Goal: Information Seeking & Learning: Learn about a topic

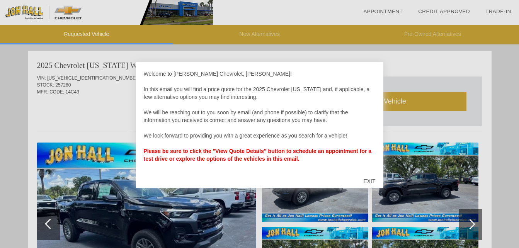
click at [376, 178] on div "EXIT" at bounding box center [369, 181] width 27 height 23
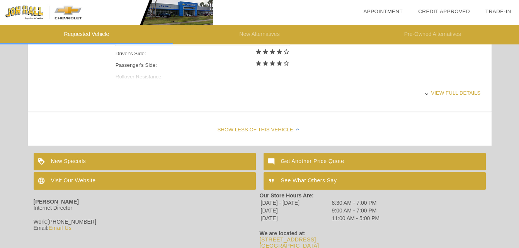
scroll to position [400, 0]
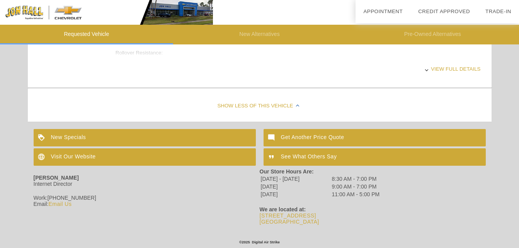
click at [428, 72] on div "View full details" at bounding box center [298, 69] width 365 height 19
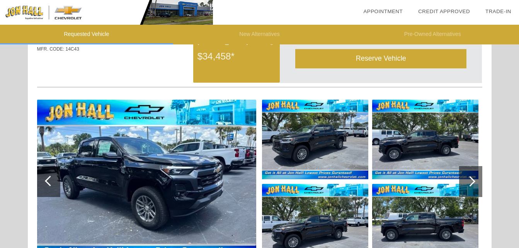
scroll to position [0, 0]
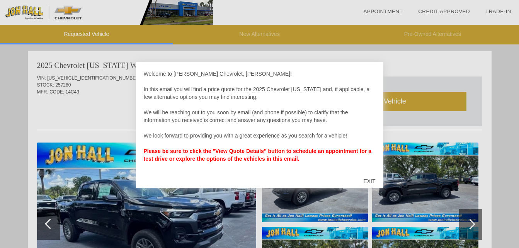
click at [374, 176] on div "EXIT" at bounding box center [369, 181] width 27 height 23
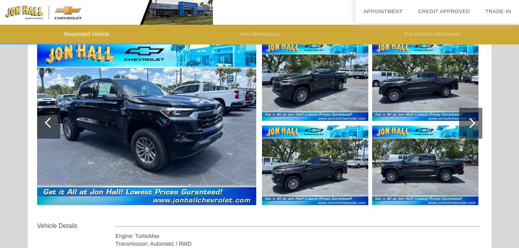
scroll to position [2, 0]
